Goal: Navigation & Orientation: Find specific page/section

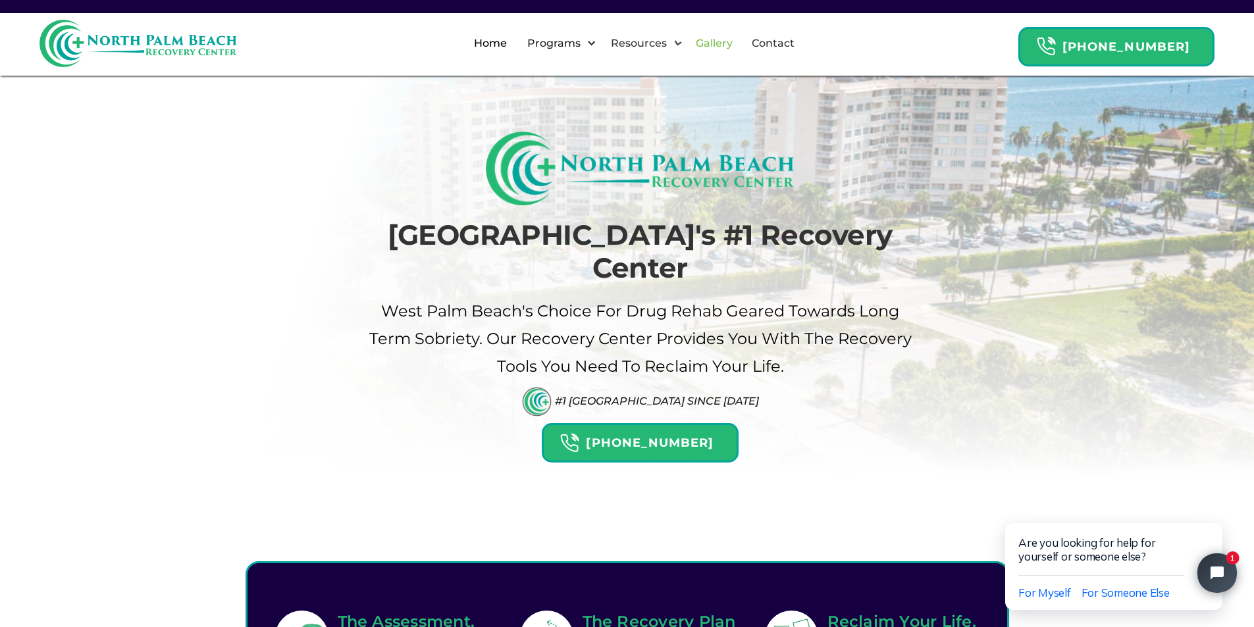
click at [721, 39] on link "Gallery" at bounding box center [714, 43] width 53 height 42
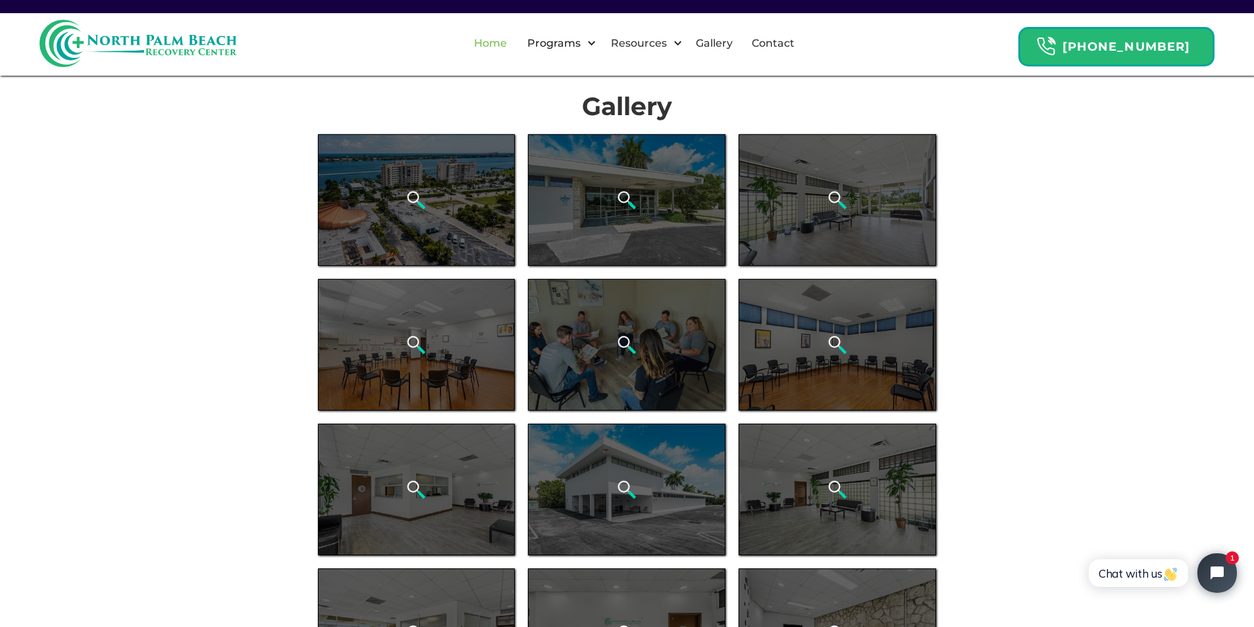
click at [500, 37] on link "Home" at bounding box center [490, 43] width 49 height 42
